Goal: Transaction & Acquisition: Subscribe to service/newsletter

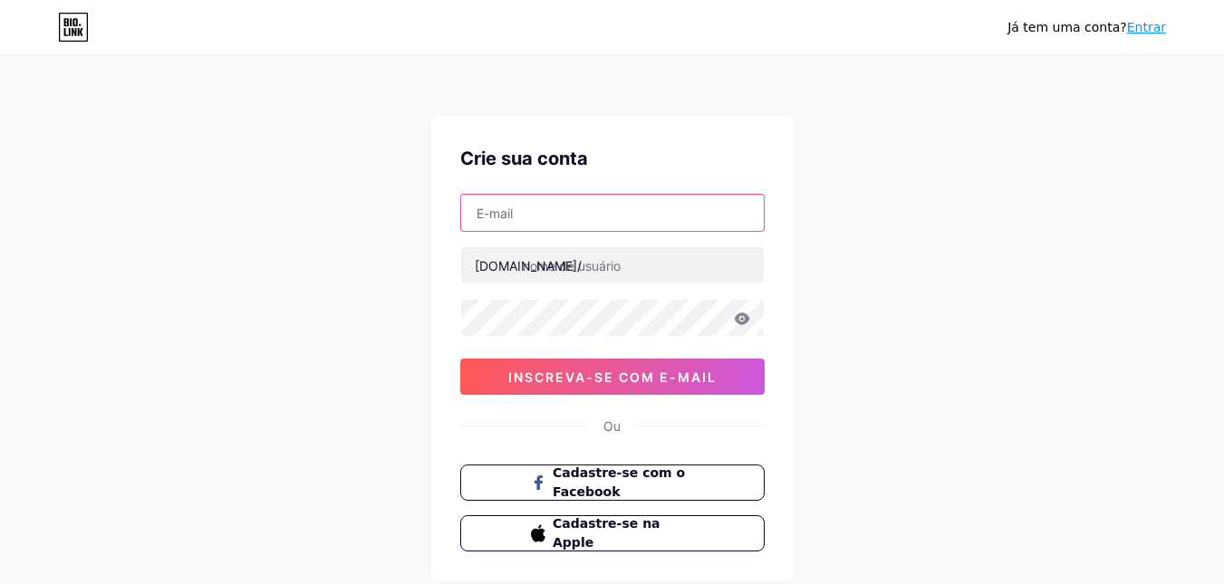
drag, startPoint x: 0, startPoint y: 0, endPoint x: 670, endPoint y: 214, distance: 703.5
click at [670, 214] on input "text" at bounding box center [612, 213] width 302 height 36
type input "[EMAIL_ADDRESS][DOMAIN_NAME]"
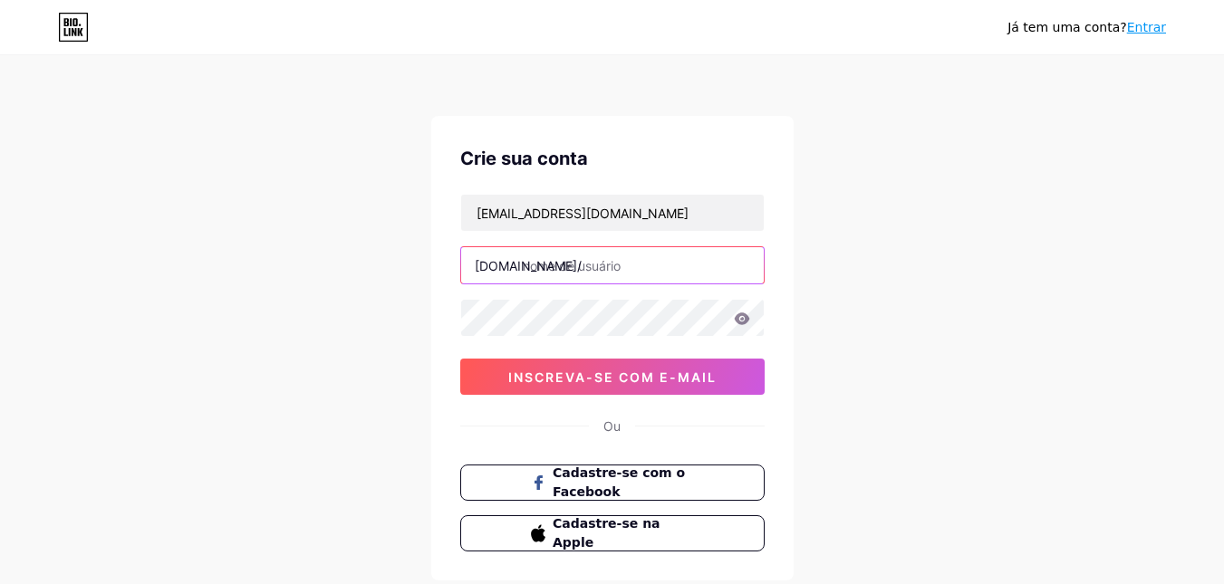
click at [662, 262] on input "text" at bounding box center [612, 265] width 302 height 36
type input "marianneaguiar"
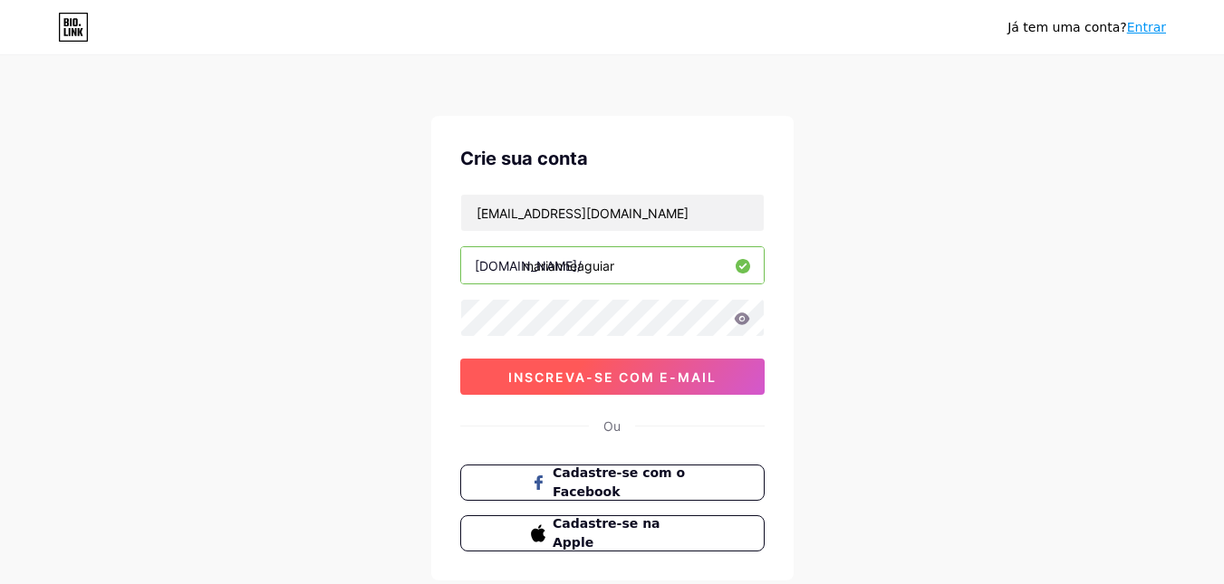
click at [680, 385] on button "inscreva-se com e-mail" at bounding box center [612, 377] width 304 height 36
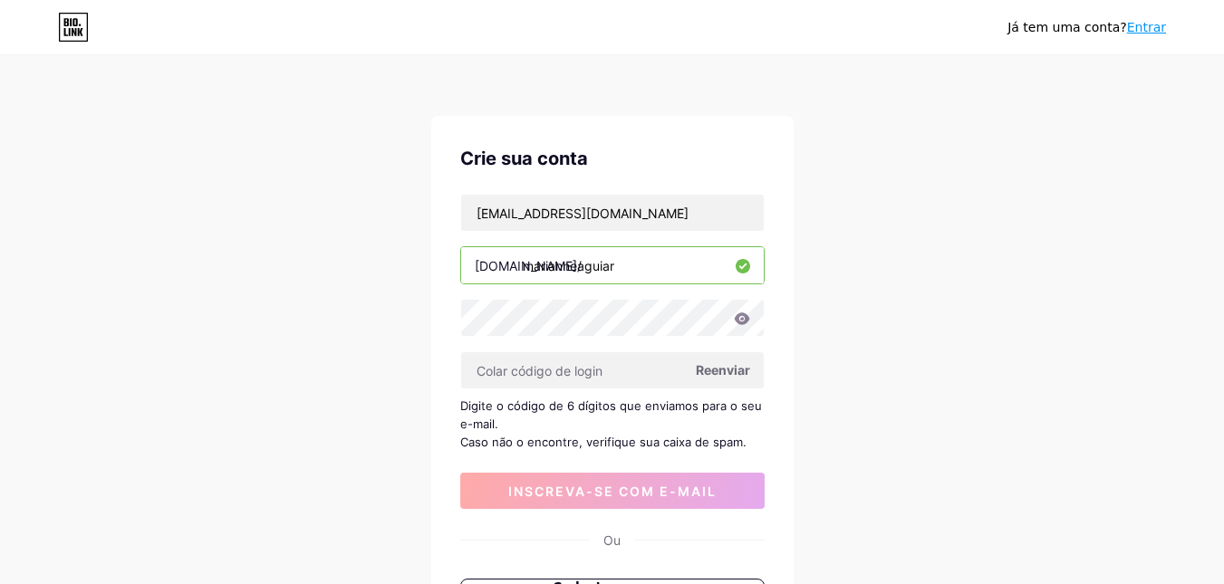
click at [713, 370] on font "Reenviar" at bounding box center [723, 369] width 54 height 15
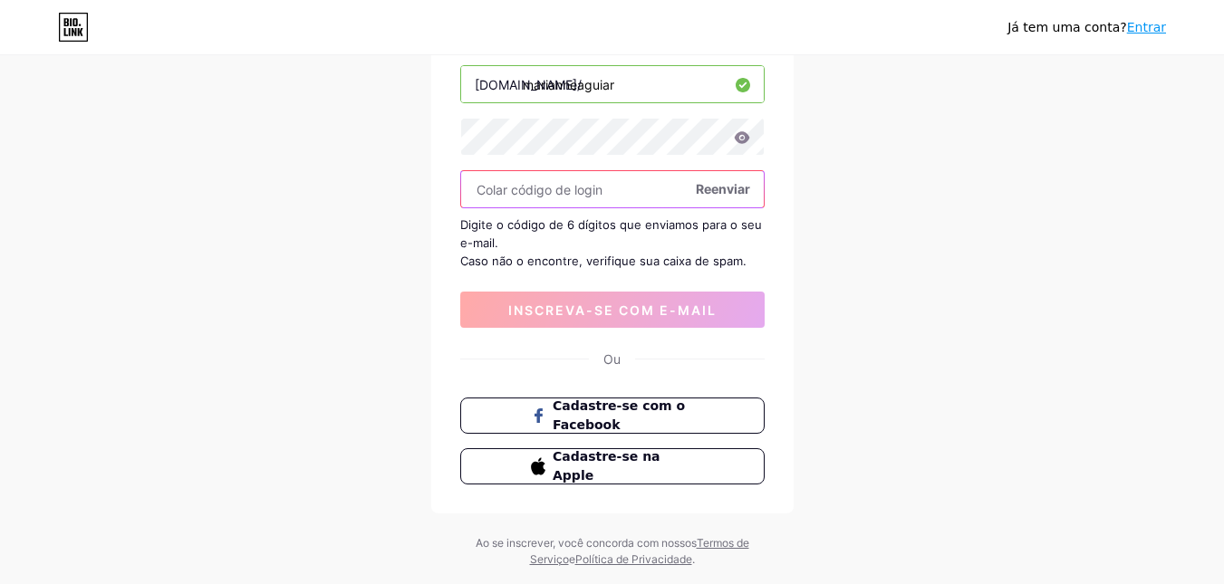
scroll to position [91, 0]
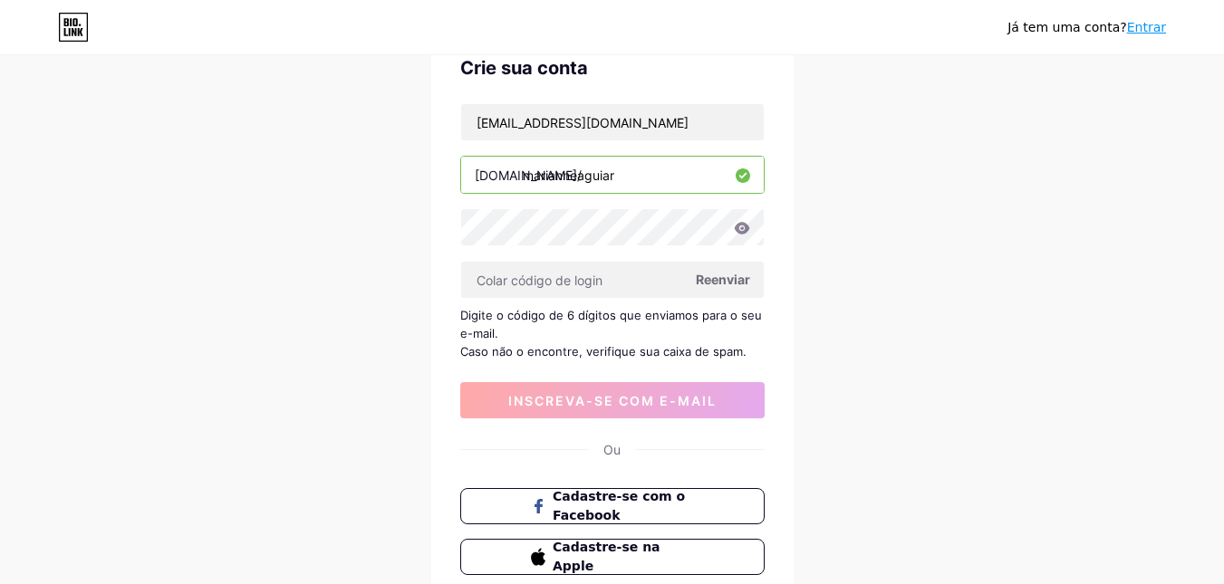
click at [644, 174] on input "marianneaguiar" at bounding box center [612, 175] width 302 height 36
click at [737, 274] on font "Reenviar" at bounding box center [723, 279] width 54 height 15
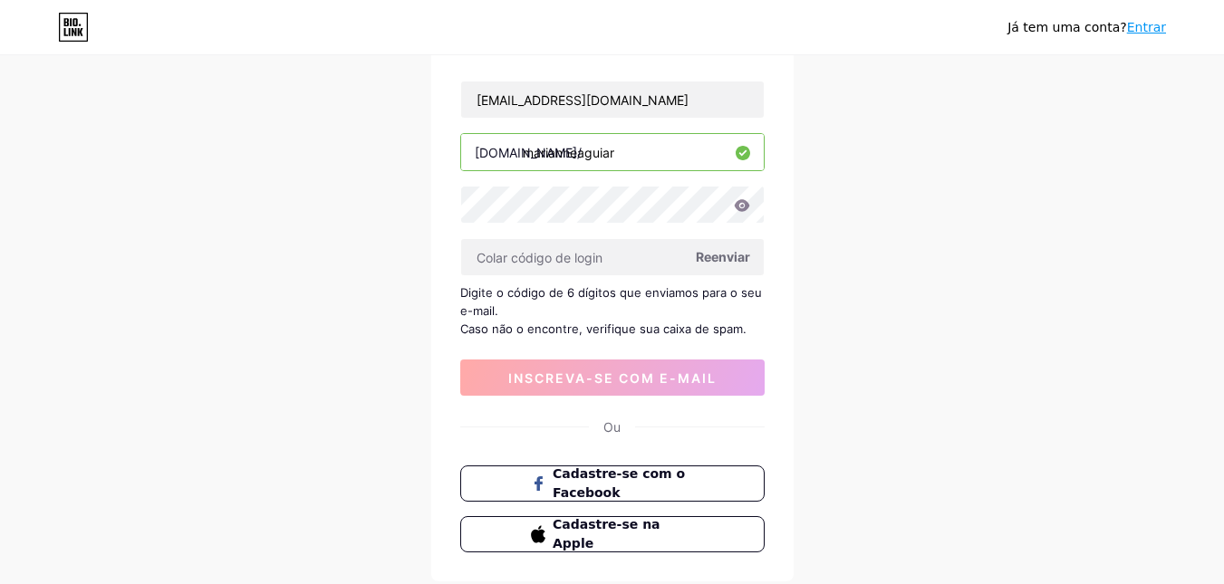
scroll to position [0, 0]
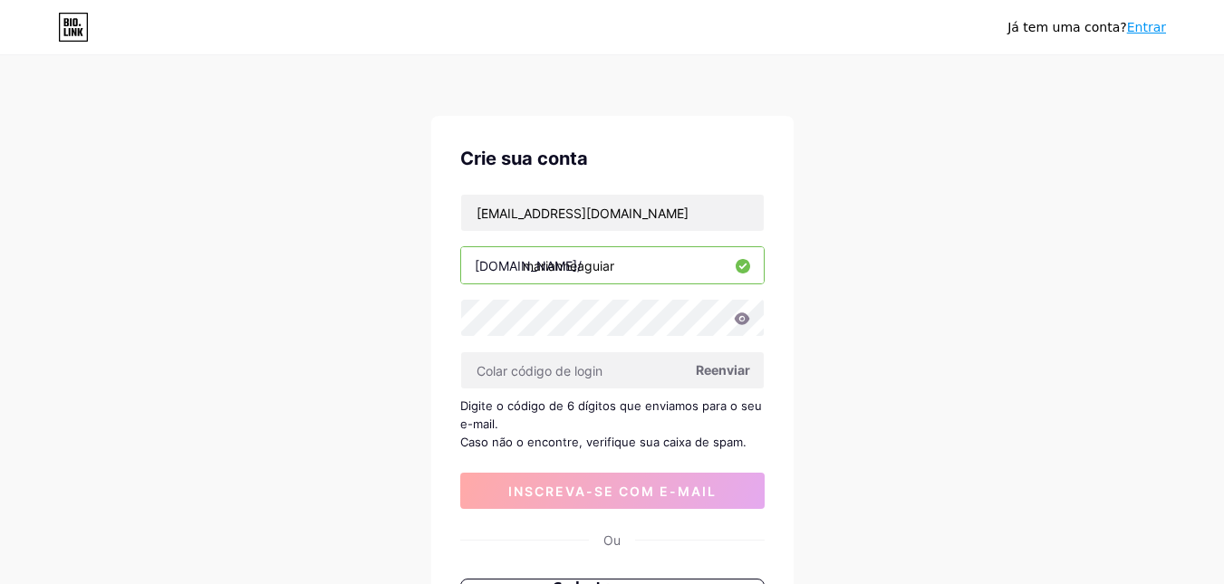
click at [1152, 24] on font "Entrar" at bounding box center [1146, 27] width 39 height 14
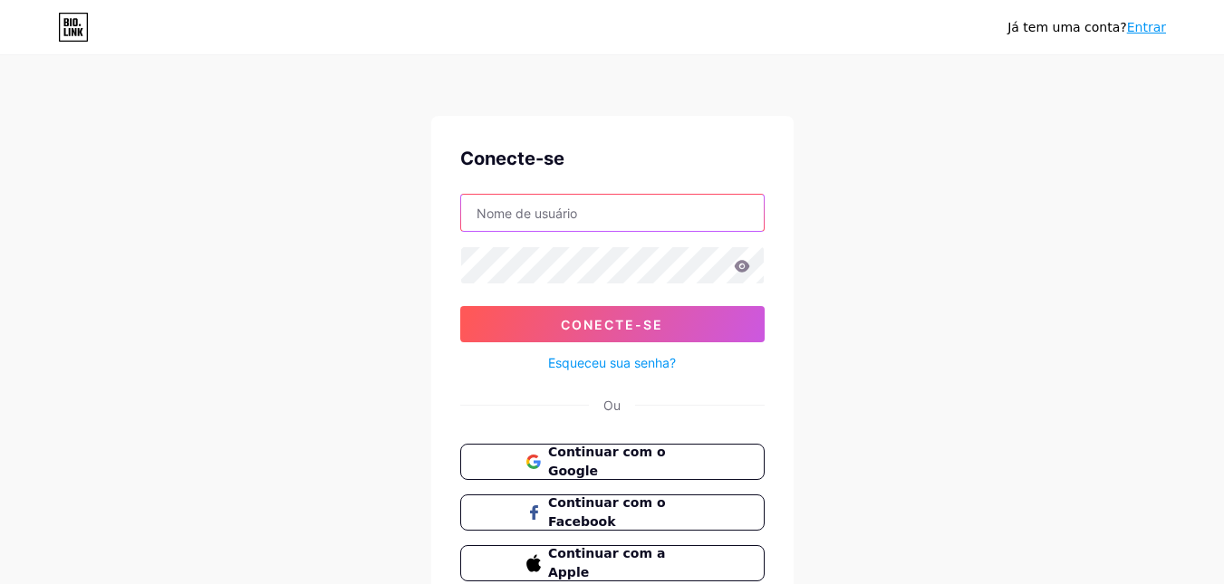
click at [648, 213] on input "text" at bounding box center [612, 213] width 302 height 36
